Goal: Information Seeking & Learning: Learn about a topic

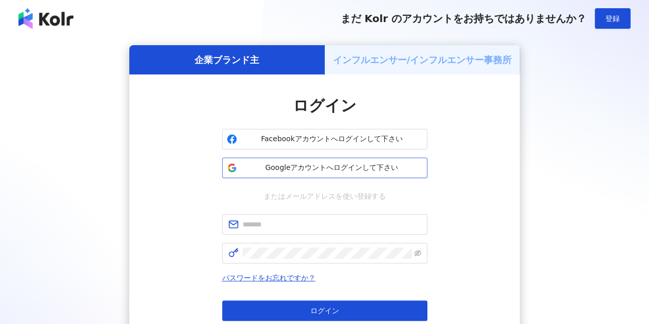
click at [315, 170] on span "Googleアカウントへログインして下さい" at bounding box center [332, 168] width 182 height 10
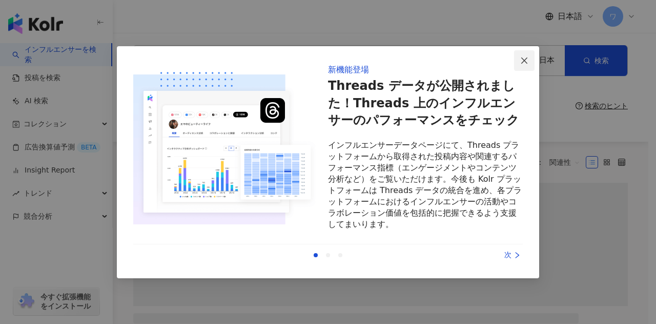
click at [525, 59] on icon "close" at bounding box center [525, 60] width 8 height 8
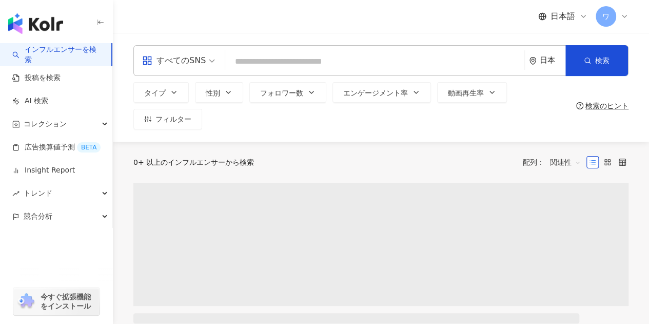
click at [209, 58] on span "すべてのSNS" at bounding box center [178, 60] width 73 height 16
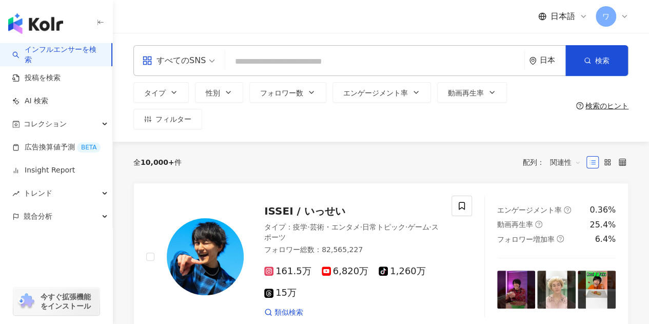
click at [213, 22] on div "日本語 ワ" at bounding box center [380, 16] width 495 height 33
click at [210, 56] on span "すべてのSNS" at bounding box center [178, 60] width 73 height 16
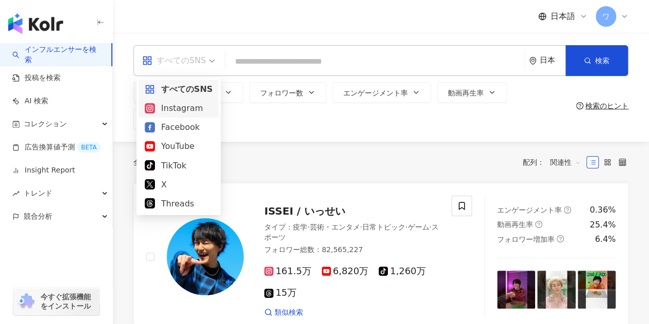
click at [309, 149] on div "全 10,000+ 件 配列： 関連性" at bounding box center [380, 162] width 495 height 41
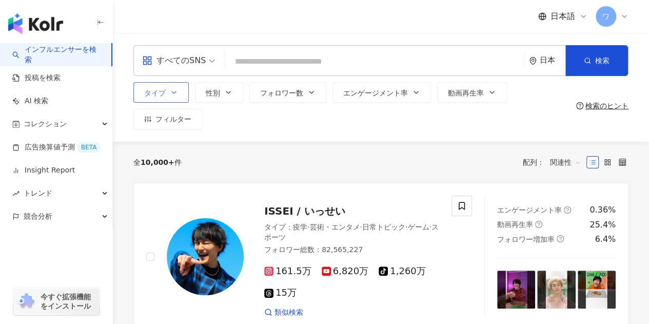
click at [177, 92] on icon "button" at bounding box center [174, 92] width 8 height 8
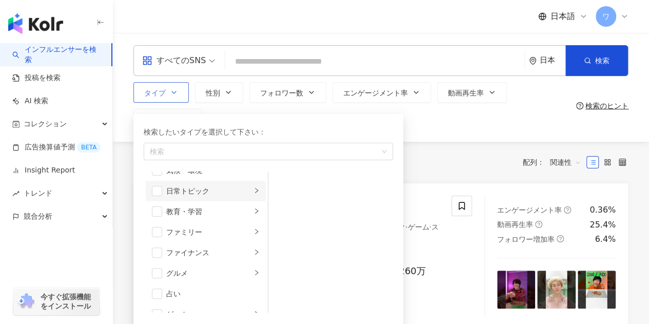
scroll to position [103, 0]
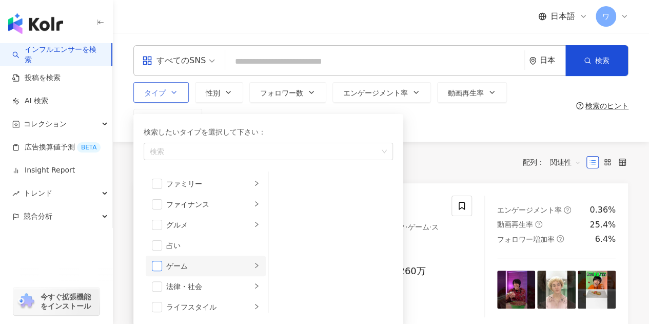
click at [162, 264] on span "button" at bounding box center [157, 266] width 10 height 10
click at [251, 265] on li "ゲーム" at bounding box center [206, 265] width 120 height 21
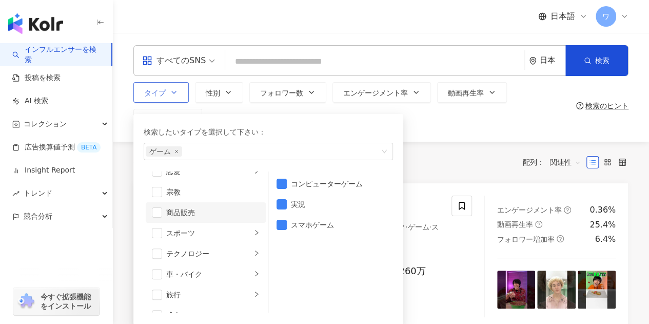
scroll to position [355, 0]
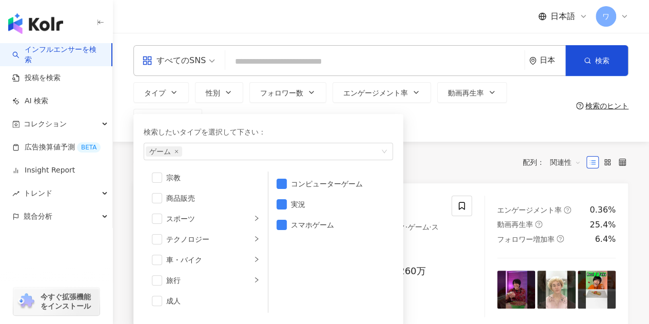
click at [461, 165] on div "全 10,000+ 件 配列： 関連性" at bounding box center [380, 162] width 495 height 16
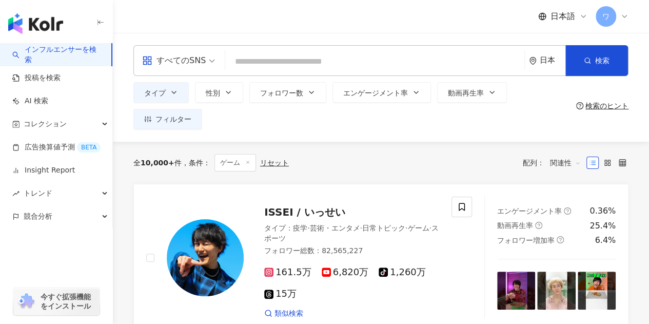
click at [375, 161] on div "全 10,000+ 件 条件 ： ゲーム リセット 配列： 関連性" at bounding box center [380, 162] width 495 height 17
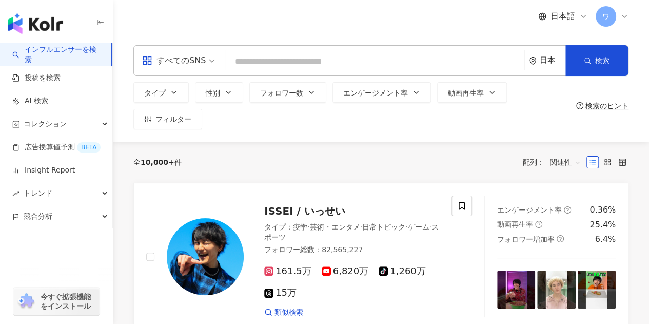
click at [614, 17] on span "ワ" at bounding box center [605, 16] width 21 height 21
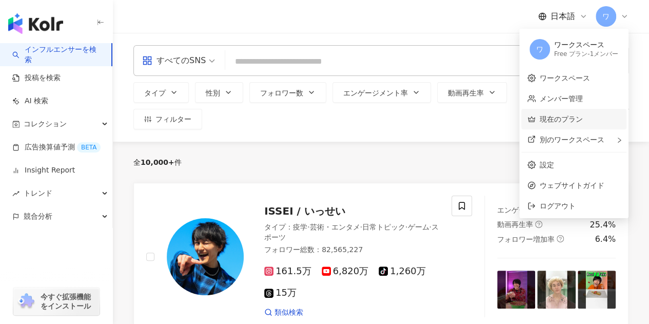
click at [571, 117] on link "現在のプラン" at bounding box center [561, 119] width 43 height 8
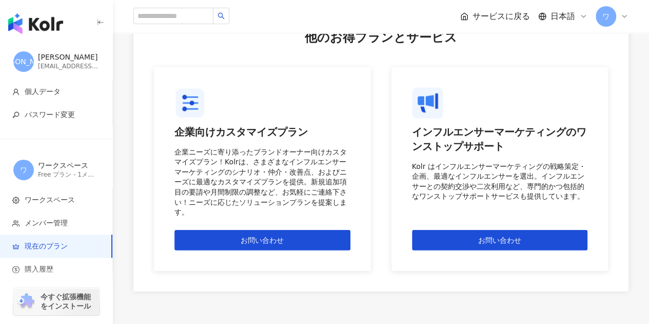
scroll to position [1128, 0]
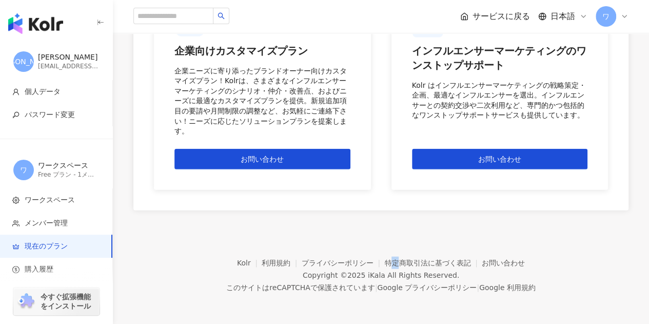
click at [392, 224] on footer "Kolr 利用規約 プライバシーポリシー 特定商取引法に基づく表記 お問い合わせ Copyright © 2025 iKala All Rights Rese…" at bounding box center [381, 267] width 536 height 114
click at [382, 217] on footer "Kolr 利用規約 プライバシーポリシー 特定商取引法に基づく表記 お問い合わせ Copyright © 2025 iKala All Rights Rese…" at bounding box center [381, 267] width 536 height 114
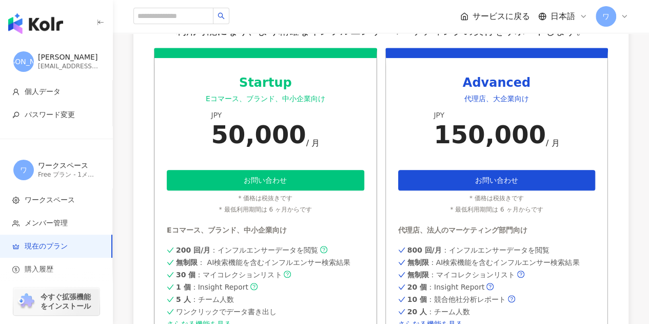
scroll to position [205, 0]
